Goal: Task Accomplishment & Management: Manage account settings

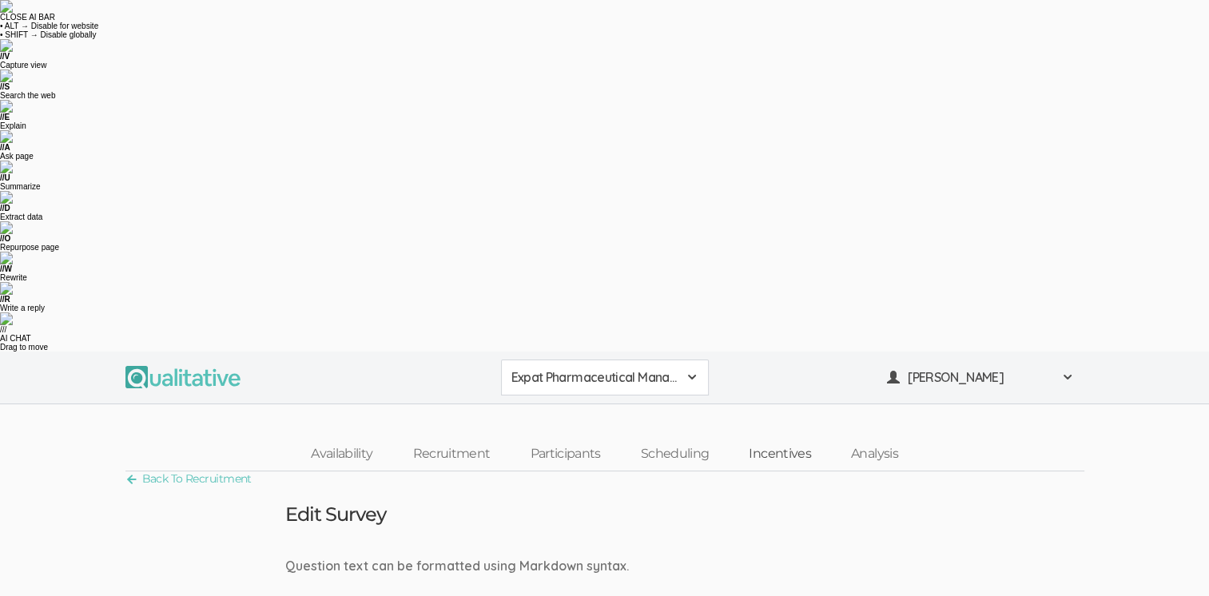
click at [796, 437] on link "Incentives" at bounding box center [780, 454] width 102 height 34
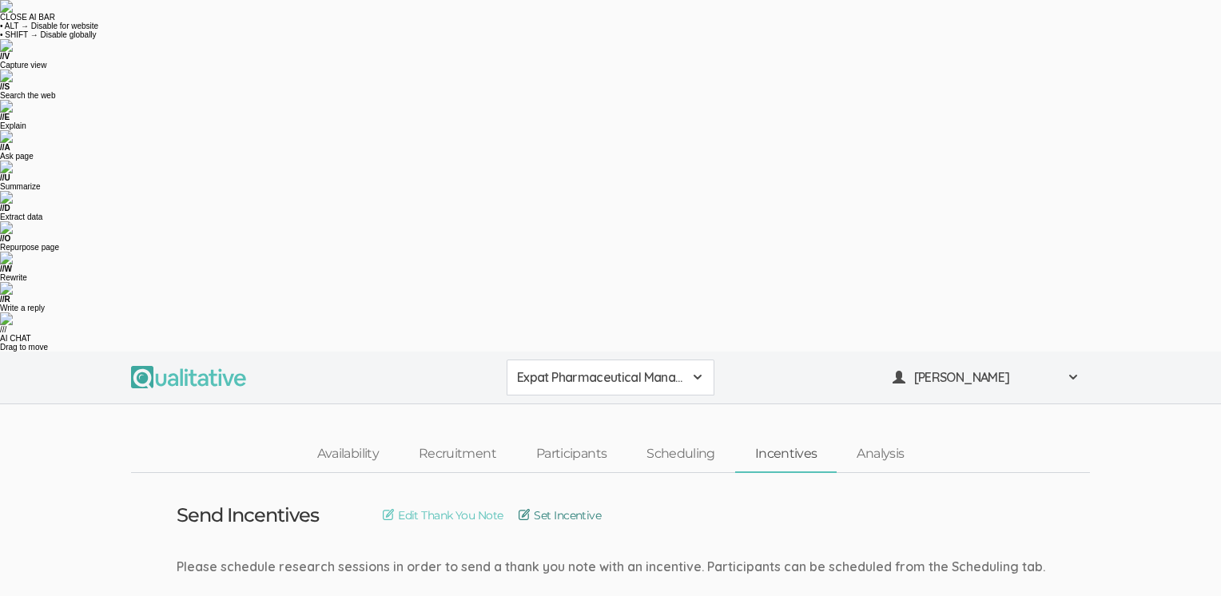
click at [559, 507] on link "Set Incentive" at bounding box center [560, 516] width 82 height 18
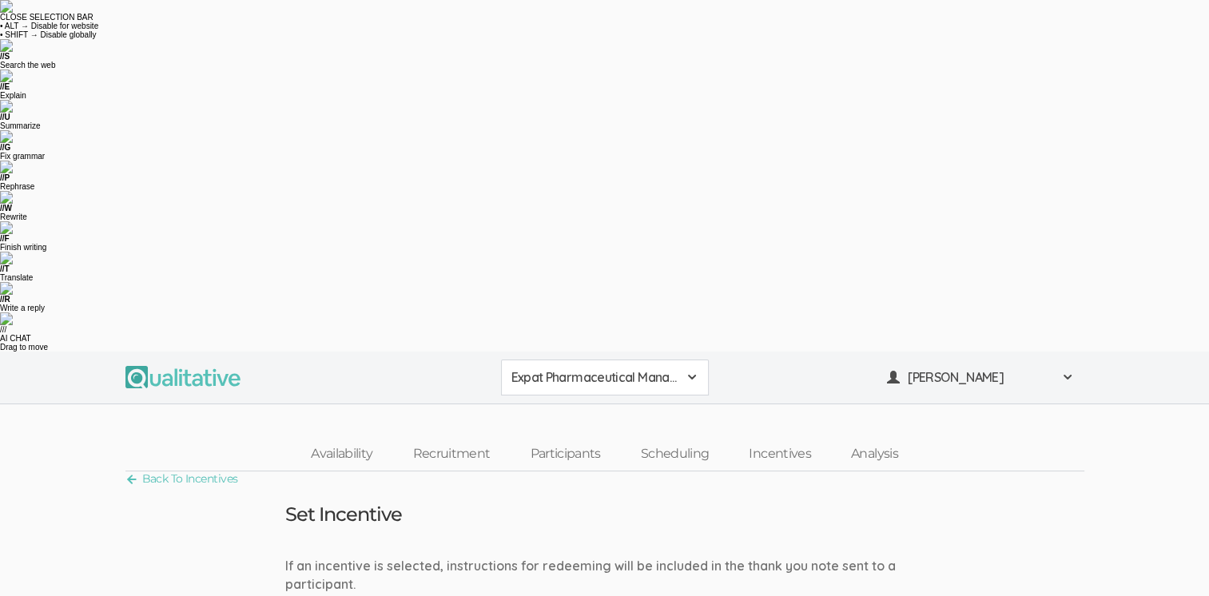
drag, startPoint x: 333, startPoint y: 424, endPoint x: 281, endPoint y: 411, distance: 52.9
type input "150"
